Goal: Task Accomplishment & Management: Complete application form

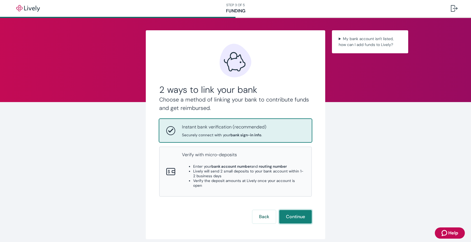
click at [285, 213] on button "Continue" at bounding box center [295, 216] width 33 height 13
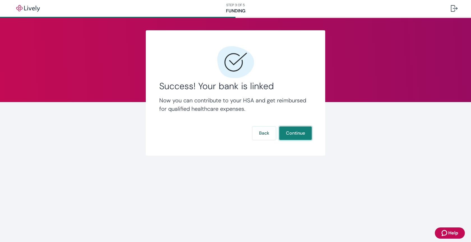
click at [300, 135] on button "Continue" at bounding box center [295, 132] width 33 height 13
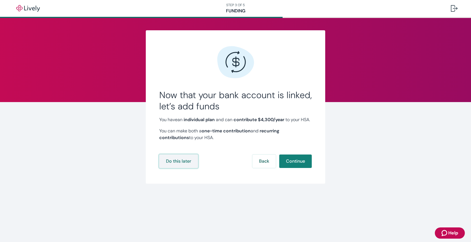
click at [183, 168] on button "Do this later" at bounding box center [178, 160] width 39 height 13
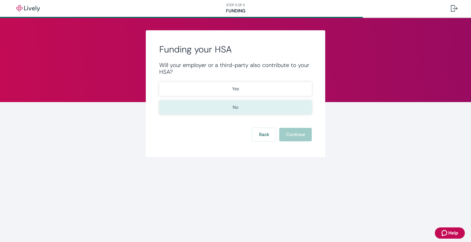
click at [254, 110] on button "No" at bounding box center [235, 107] width 153 height 14
click at [298, 139] on button "Continue" at bounding box center [295, 134] width 33 height 13
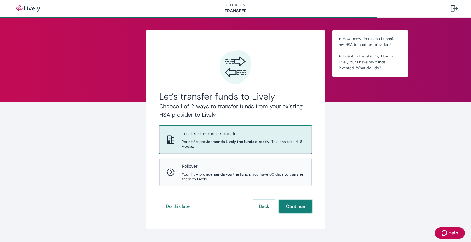
click at [290, 206] on button "Continue" at bounding box center [295, 206] width 33 height 13
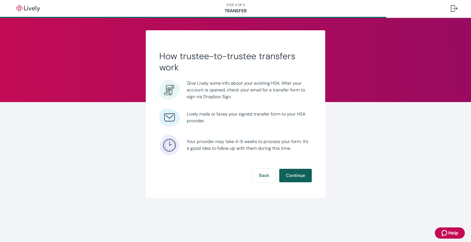
click at [295, 176] on button "Continue" at bounding box center [295, 175] width 33 height 13
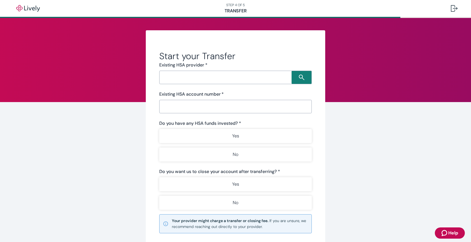
click at [200, 78] on input "Search input" at bounding box center [226, 77] width 131 height 8
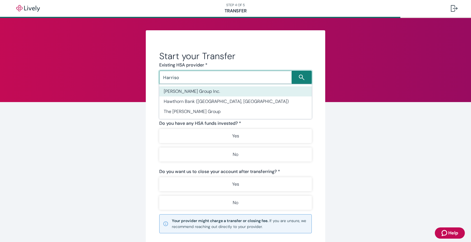
click at [198, 90] on li "[PERSON_NAME] Group Inc." at bounding box center [235, 91] width 153 height 10
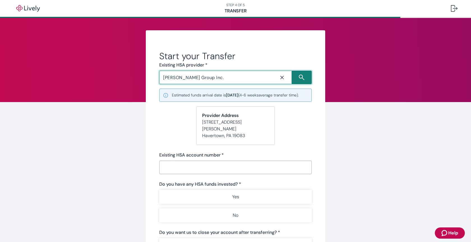
scroll to position [11, 0]
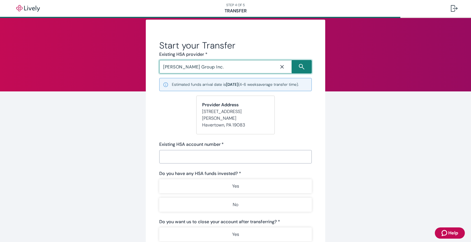
type input "[PERSON_NAME] Group Inc."
click at [179, 159] on input "Existing HSA account number   *" at bounding box center [233, 156] width 149 height 11
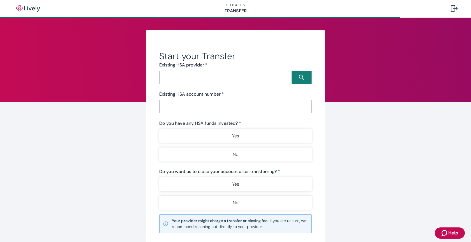
click at [229, 76] on input "Search input" at bounding box center [226, 77] width 131 height 8
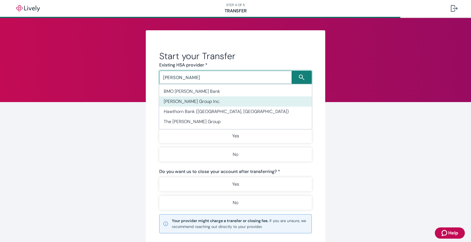
click at [224, 101] on li "[PERSON_NAME] Group Inc." at bounding box center [235, 101] width 153 height 10
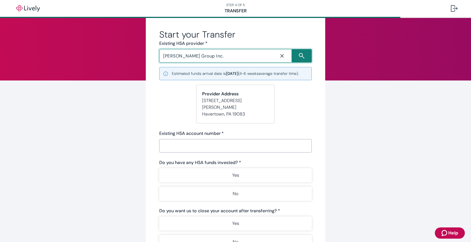
scroll to position [27, 0]
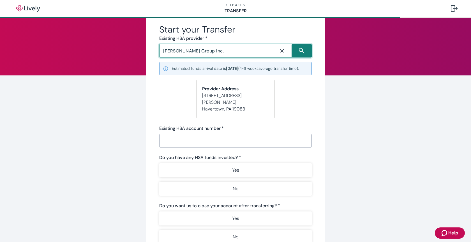
type input "[PERSON_NAME] Group Inc."
click at [215, 139] on input "Existing HSA account number   *" at bounding box center [233, 140] width 149 height 11
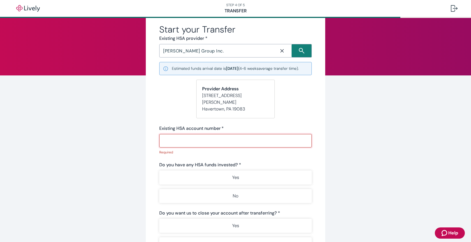
paste input "83245399969194"
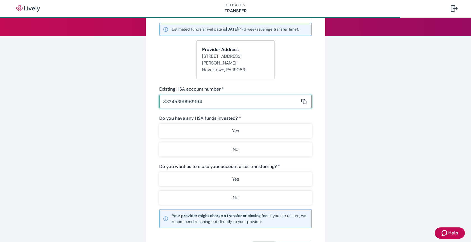
scroll to position [66, 0]
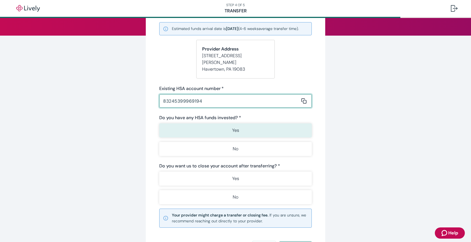
type input "83245399969194"
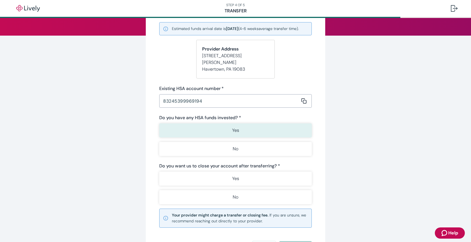
click at [243, 132] on button "Yes" at bounding box center [235, 130] width 153 height 14
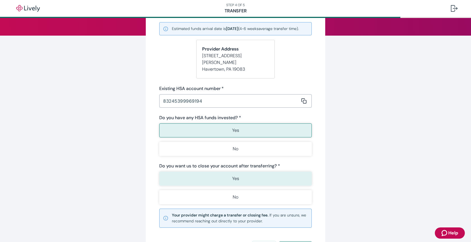
type button "true"
click at [259, 176] on button "Yes" at bounding box center [235, 179] width 153 height 14
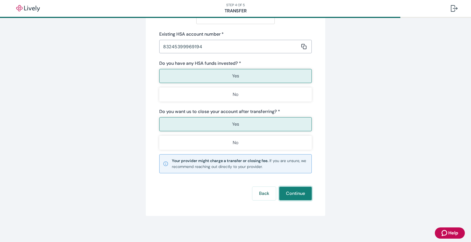
click at [294, 190] on button "Continue" at bounding box center [295, 193] width 33 height 13
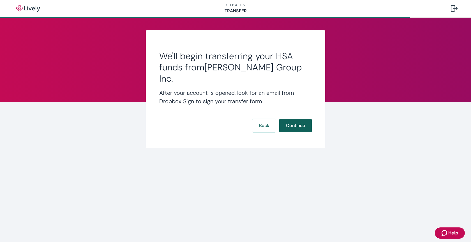
click at [301, 119] on button "Continue" at bounding box center [295, 125] width 33 height 13
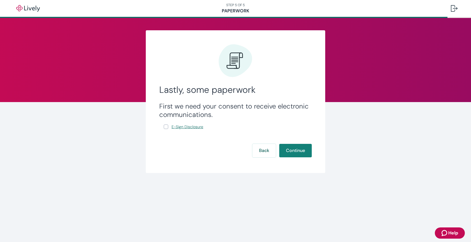
click at [188, 128] on span "E-Sign Disclosure" at bounding box center [188, 127] width 32 height 6
click at [185, 127] on span "E-Sign Disclosure" at bounding box center [188, 127] width 32 height 6
click at [166, 129] on label "E-Sign Disclosure" at bounding box center [184, 126] width 41 height 7
click at [166, 129] on input "E-Sign Disclosure" at bounding box center [166, 126] width 4 height 4
checkbox input "true"
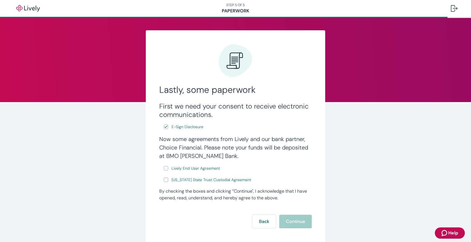
click at [165, 169] on input "Lively End User Agreement" at bounding box center [166, 168] width 4 height 4
checkbox input "true"
click at [166, 179] on input "[US_STATE] State Trust Custodial Agreement" at bounding box center [166, 179] width 4 height 4
checkbox input "true"
click at [296, 216] on button "Continue" at bounding box center [295, 221] width 33 height 13
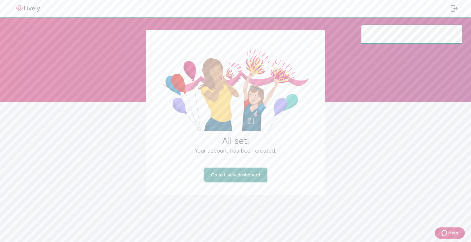
click at [257, 173] on link "Go to Lively dashboard" at bounding box center [235, 174] width 63 height 13
